Goal: Communication & Community: Answer question/provide support

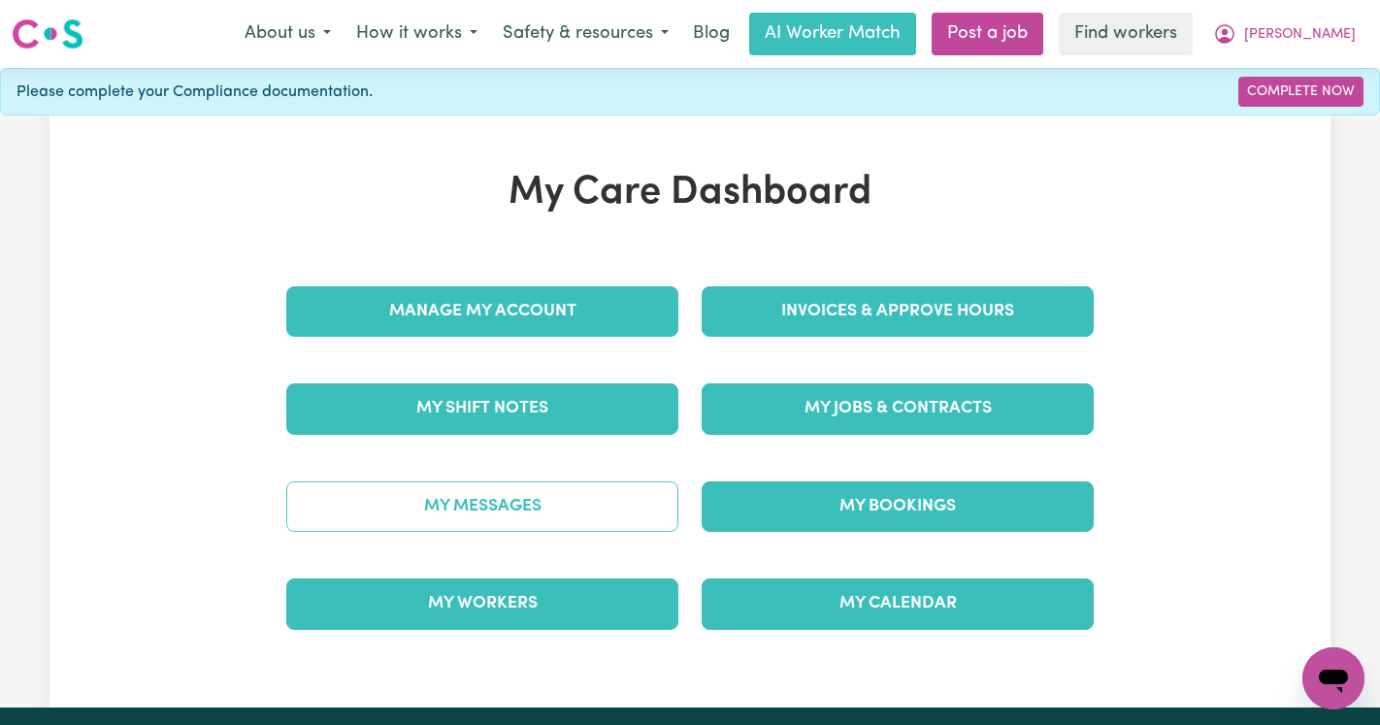
click at [483, 502] on link "My Messages" at bounding box center [482, 506] width 392 height 50
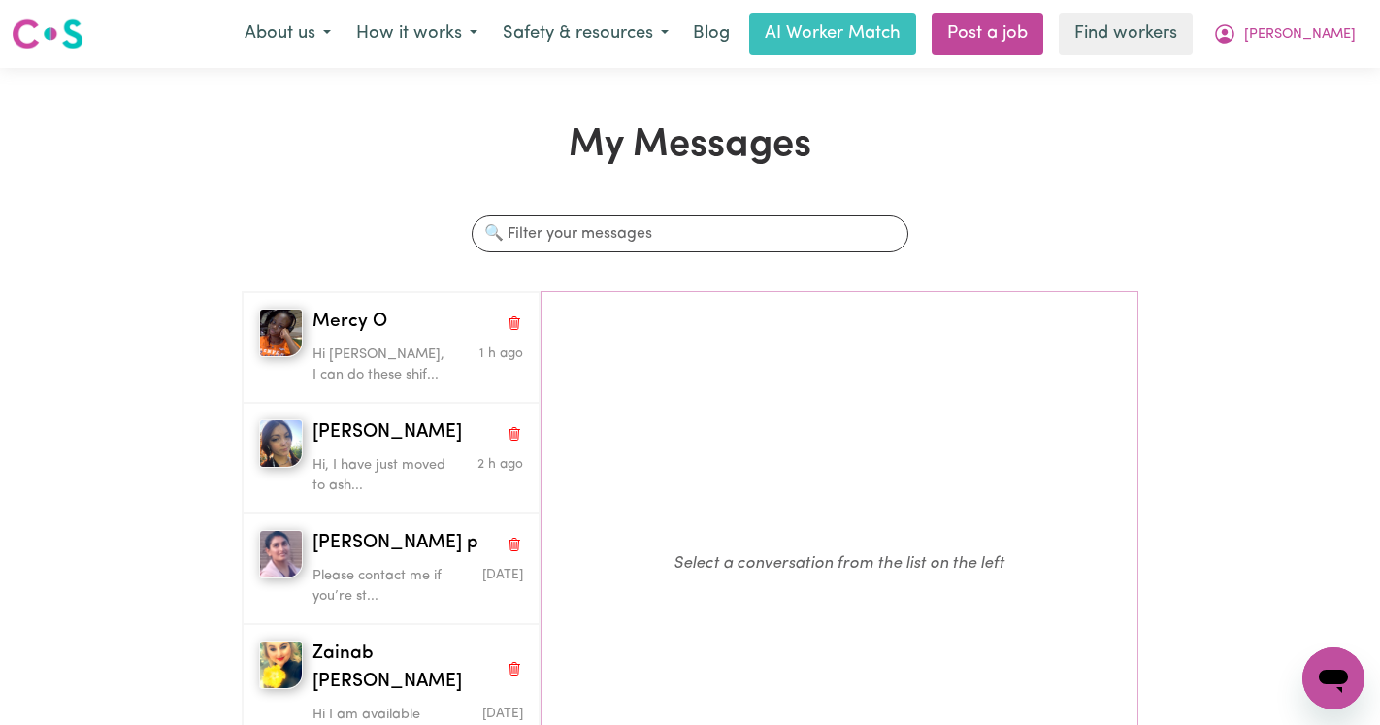
scroll to position [5, 0]
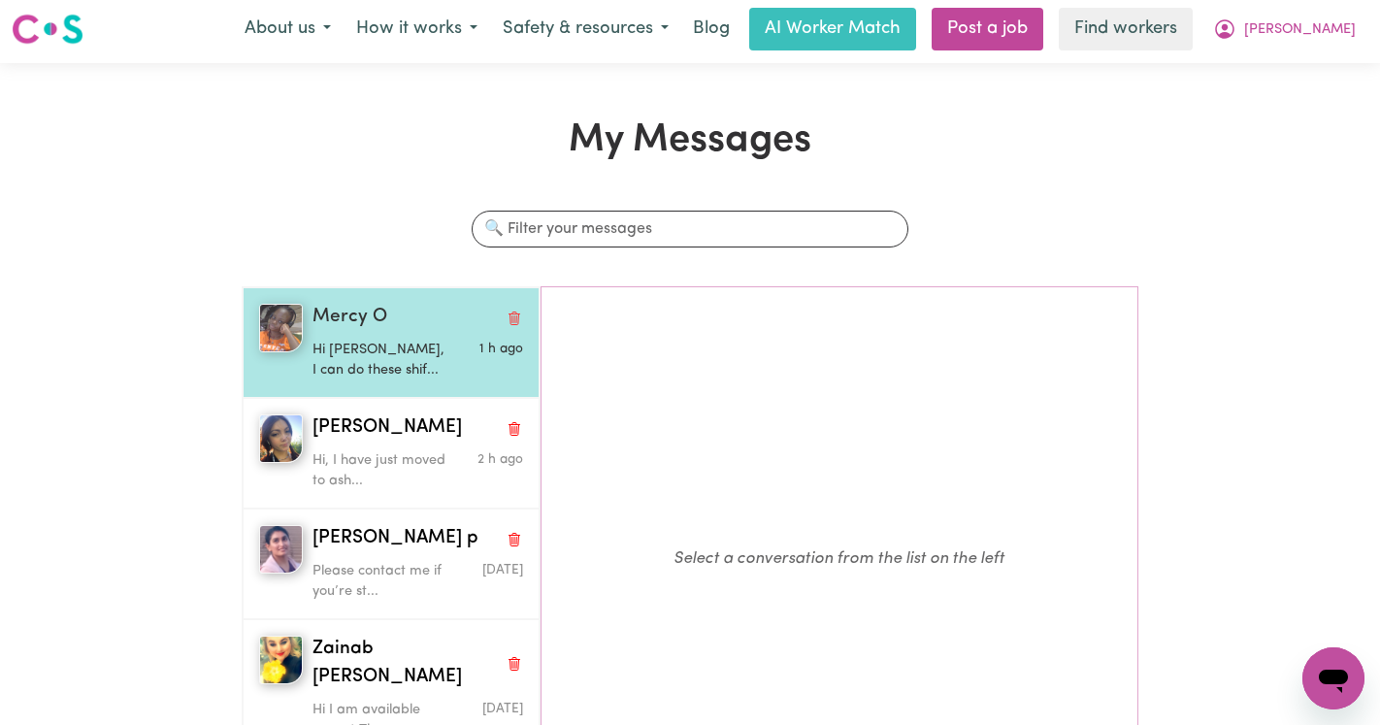
click at [342, 338] on div "Hi [PERSON_NAME], I can do these shif..." at bounding box center [382, 356] width 141 height 49
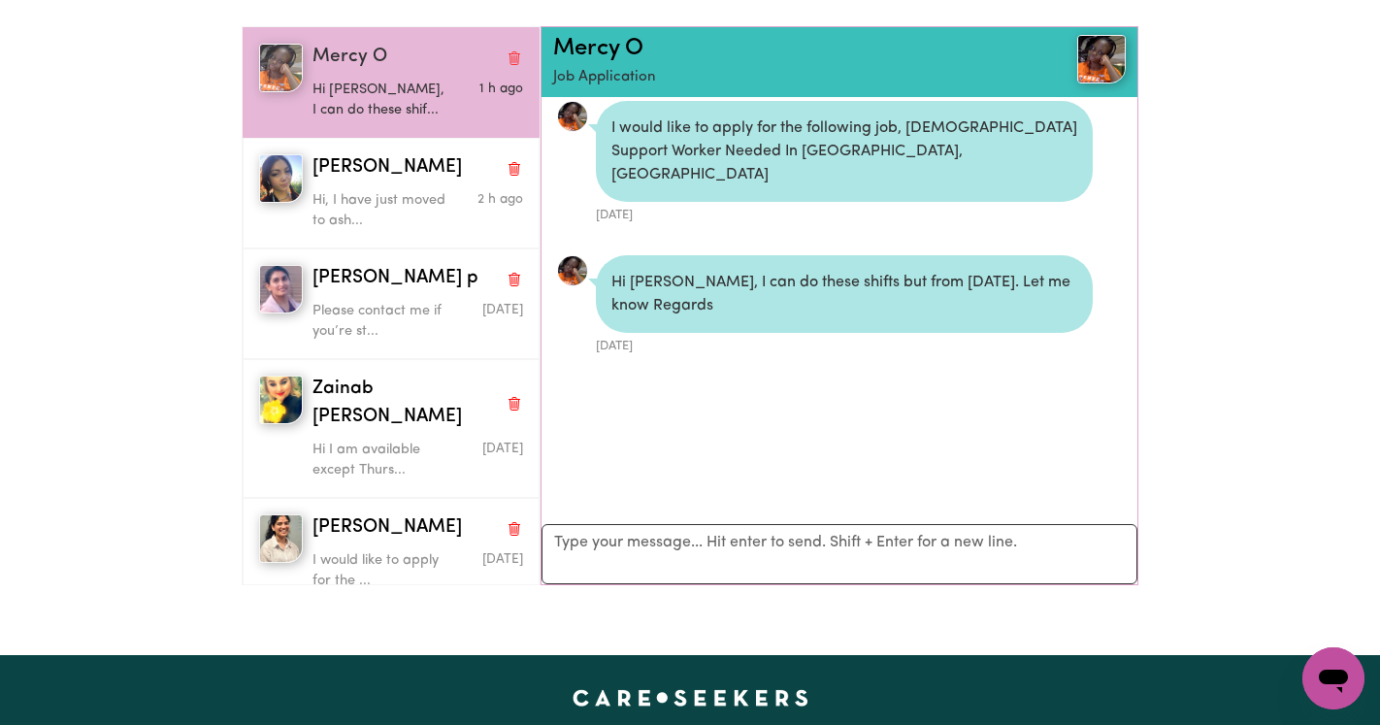
scroll to position [282, 0]
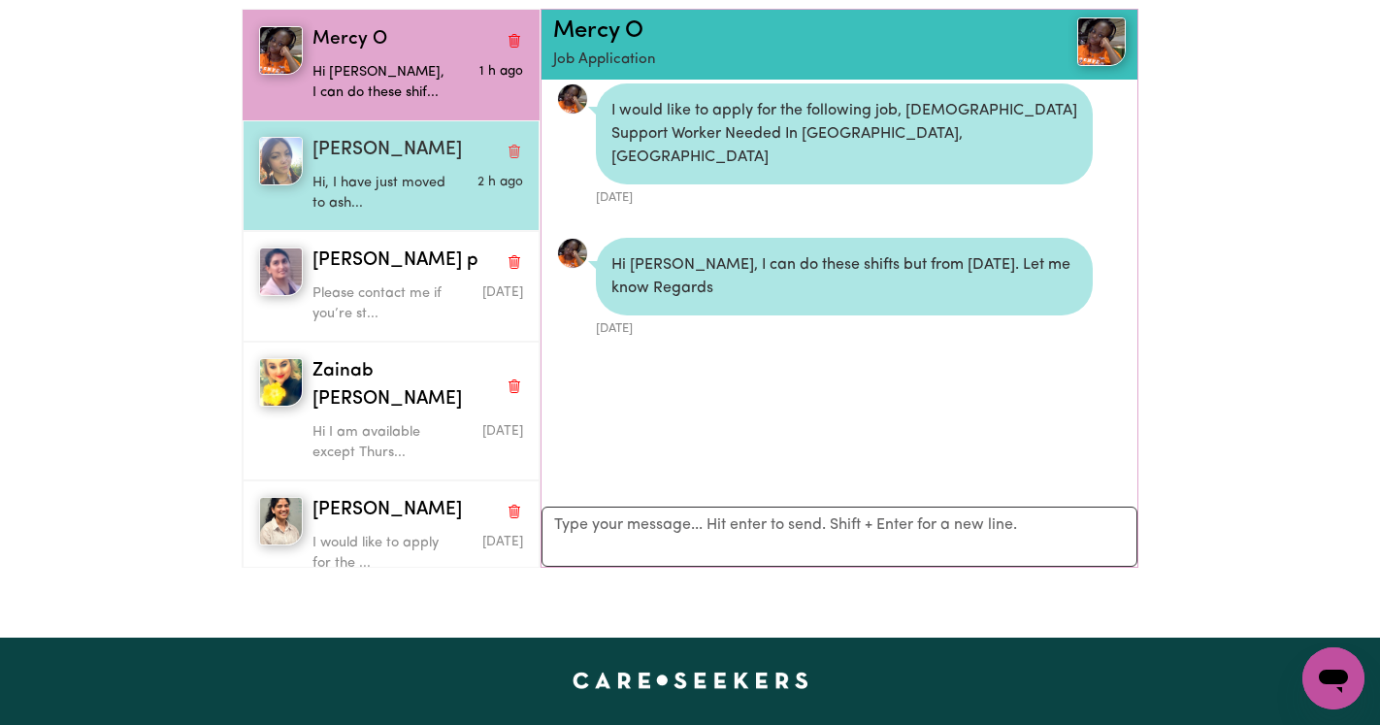
click at [373, 165] on div "Hi, I have just moved to ash..." at bounding box center [382, 189] width 141 height 49
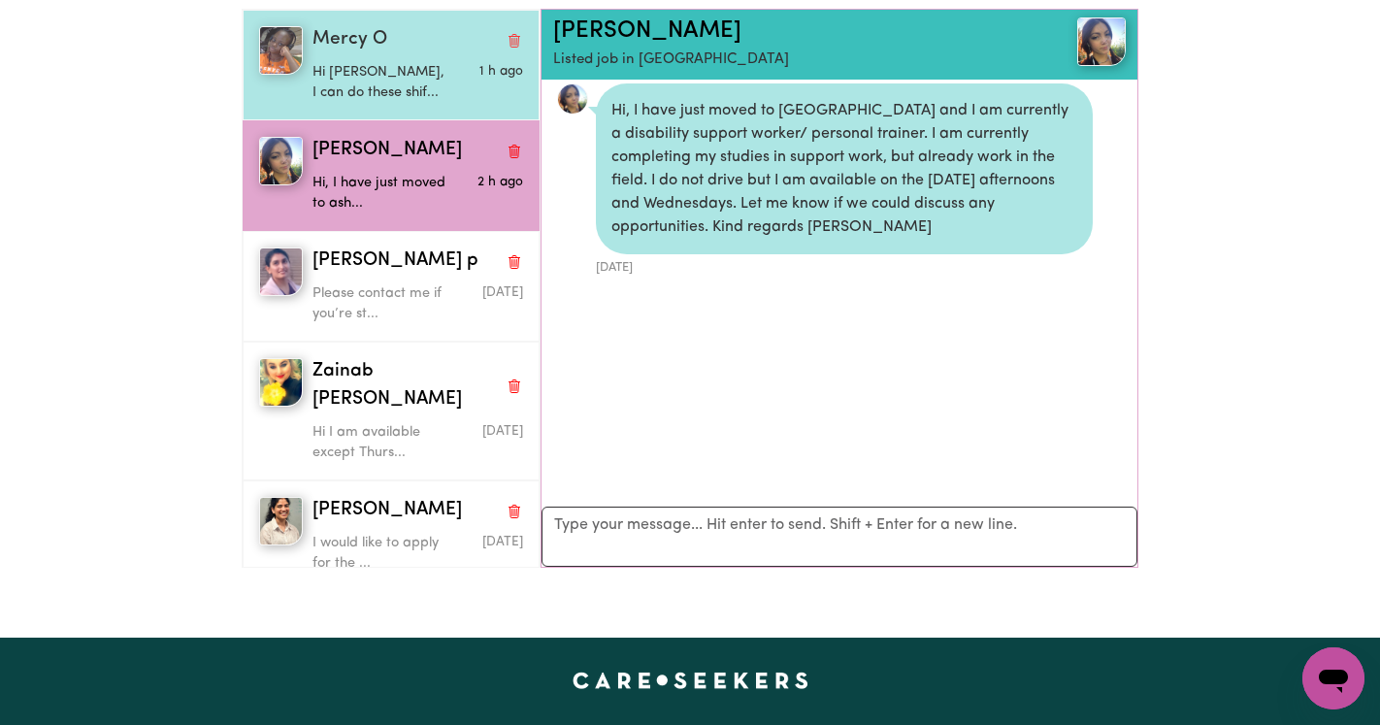
click at [392, 82] on p "Hi [PERSON_NAME], I can do these shif..." at bounding box center [382, 83] width 141 height 42
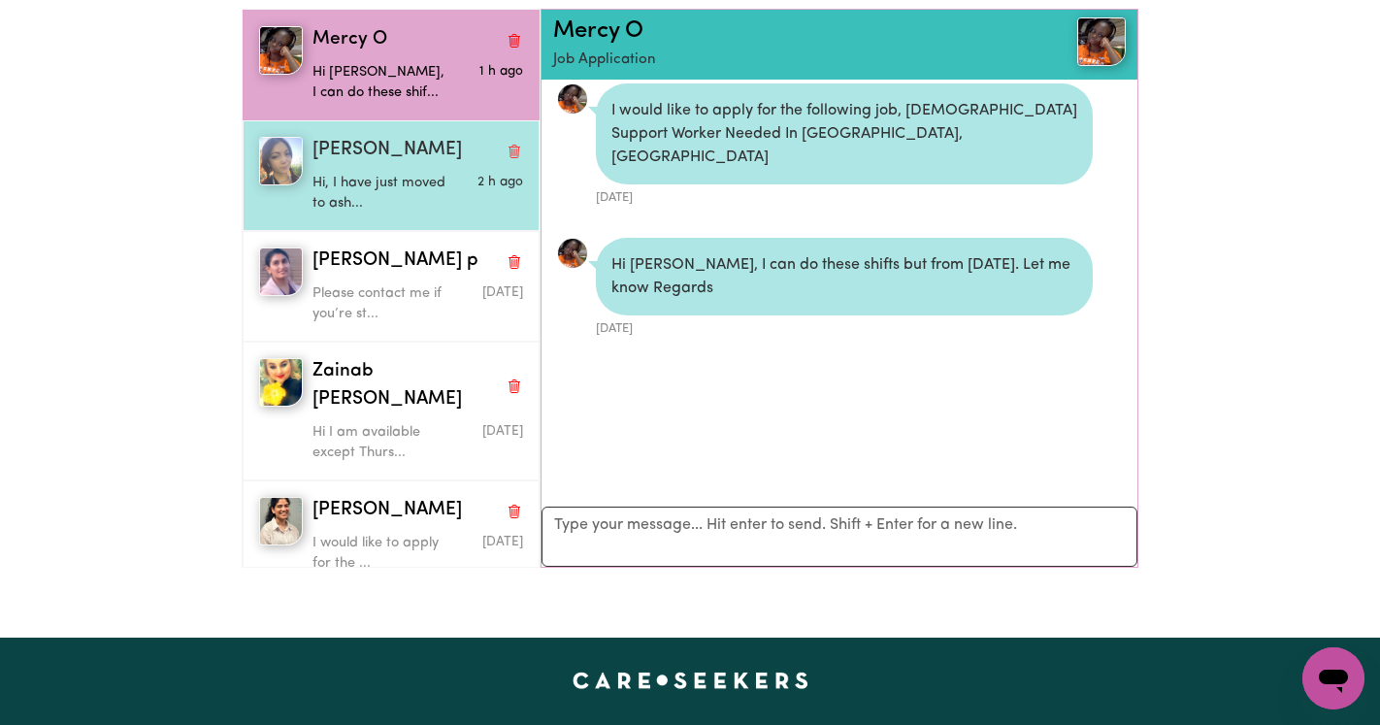
click at [414, 178] on p "Hi, I have just moved to ash..." at bounding box center [382, 194] width 141 height 42
